Goal: Navigation & Orientation: Go to known website

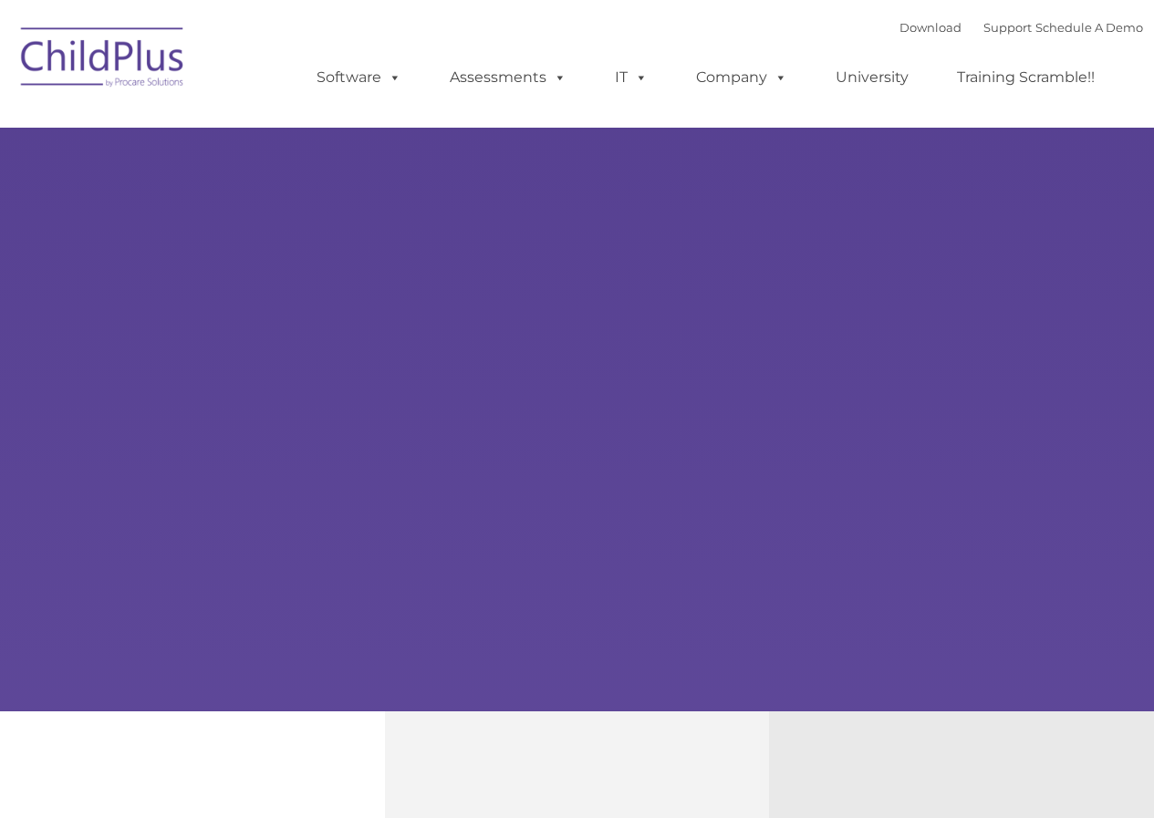
type input ""
select select "MEDIUM"
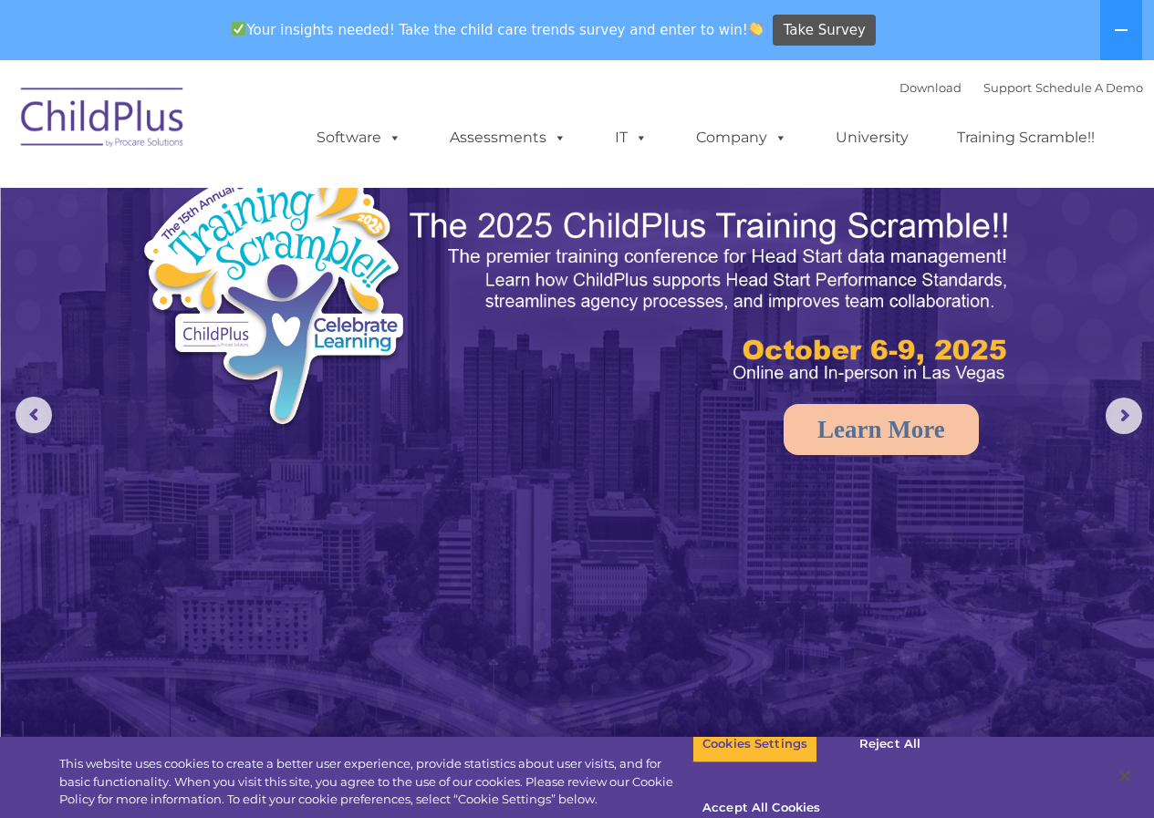
click at [148, 125] on img at bounding box center [103, 120] width 182 height 91
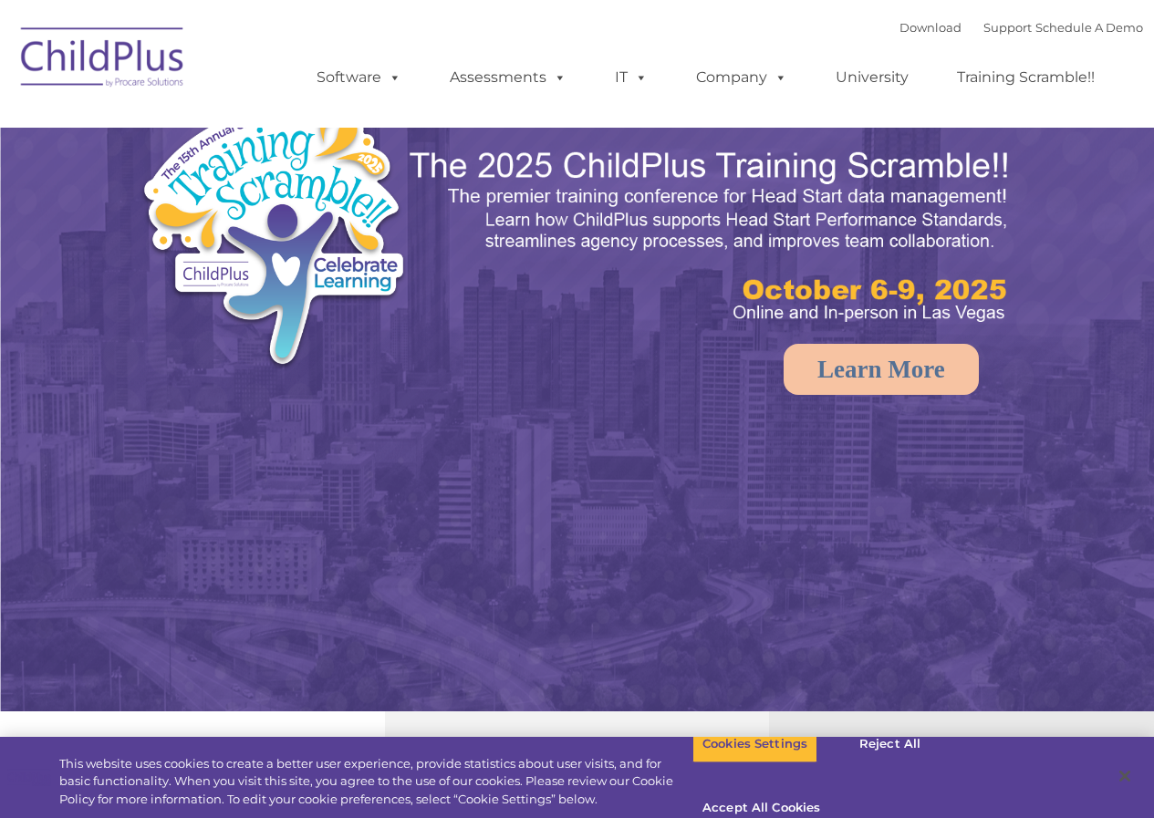
select select "MEDIUM"
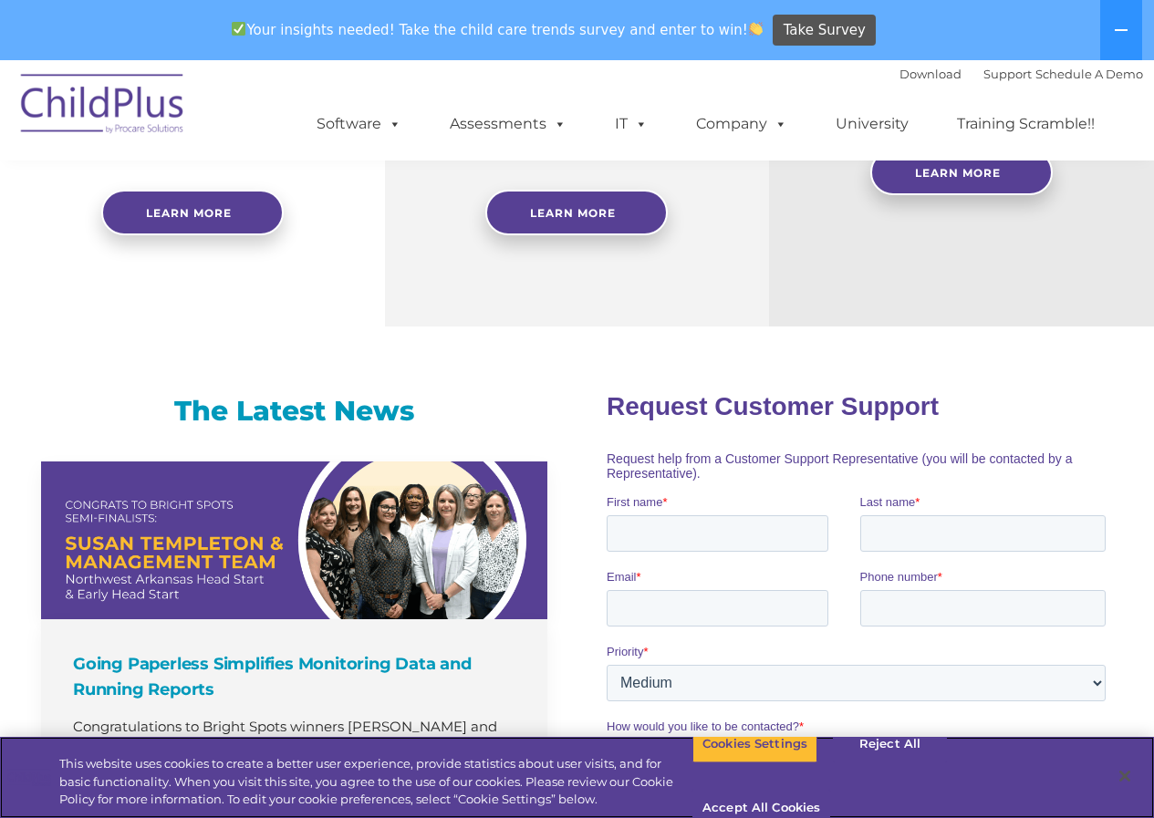
scroll to position [974, 0]
